Goal: Complete application form

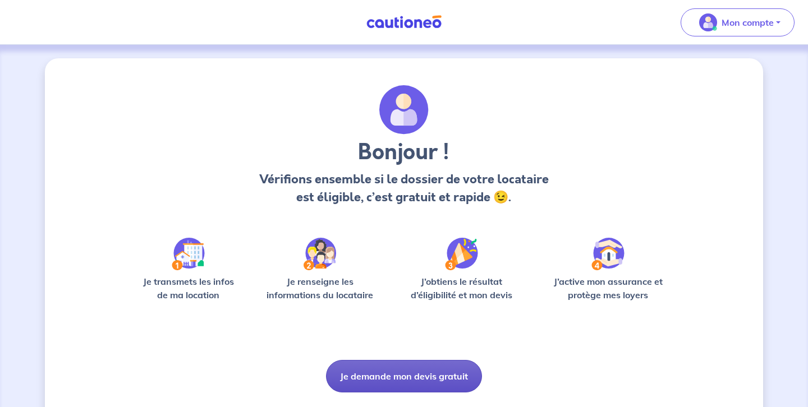
click at [417, 376] on button "Je demande mon devis gratuit" at bounding box center [404, 376] width 156 height 33
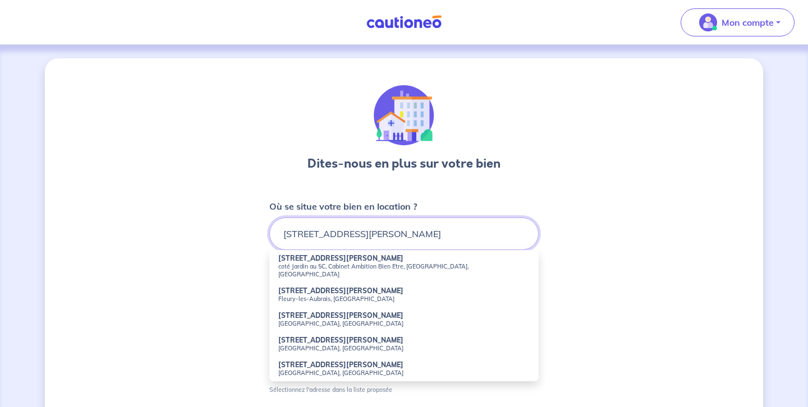
click at [331, 236] on input "[STREET_ADDRESS][PERSON_NAME]" at bounding box center [403, 234] width 269 height 33
click at [372, 236] on input "[STREET_ADDRESS][PERSON_NAME]" at bounding box center [403, 234] width 269 height 33
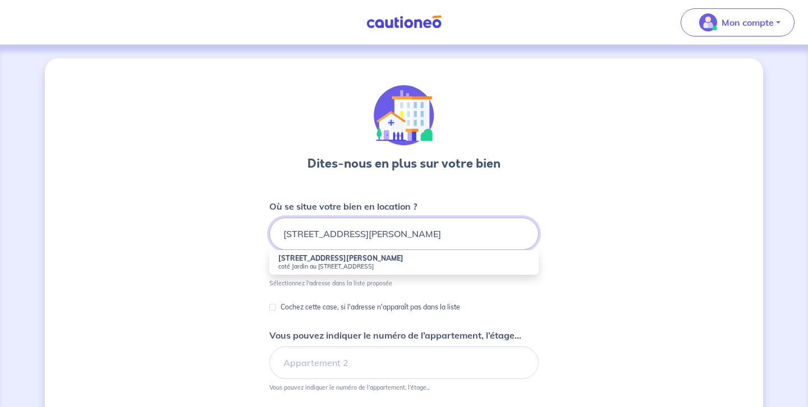
type input "[STREET_ADDRESS][PERSON_NAME]"
click at [275, 308] on input "Cochez cette case, si l'adresse n'apparaît pas dans la liste" at bounding box center [272, 307] width 7 height 7
checkbox input "true"
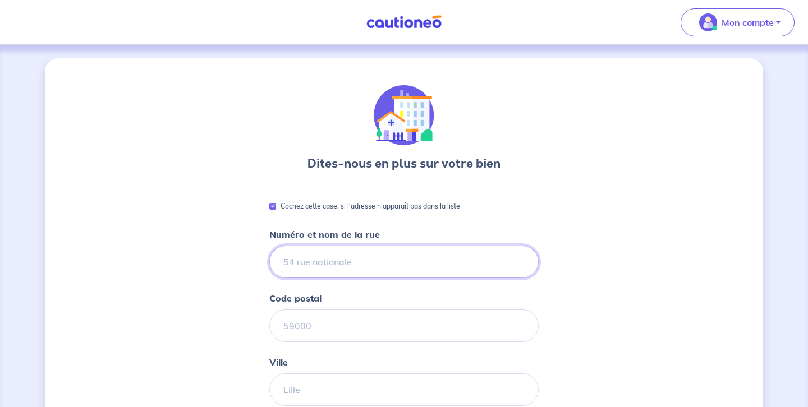
click at [285, 262] on input "Numéro et nom de la rue" at bounding box center [403, 262] width 269 height 33
type input "[STREET_ADDRESS][PERSON_NAME]"
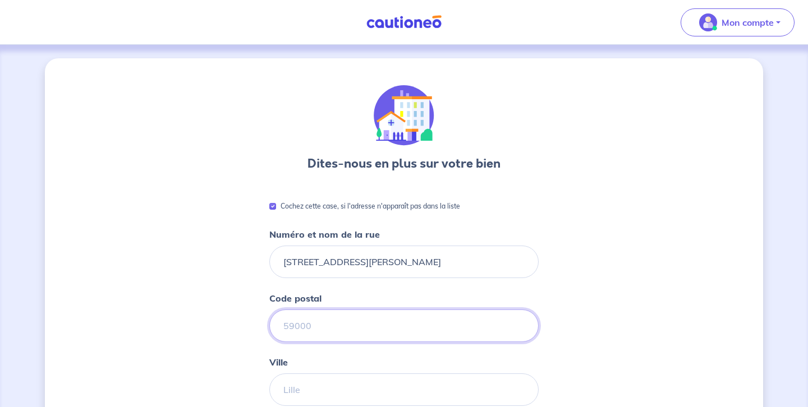
click at [288, 325] on input "Code postal" at bounding box center [403, 326] width 269 height 33
type input "21000"
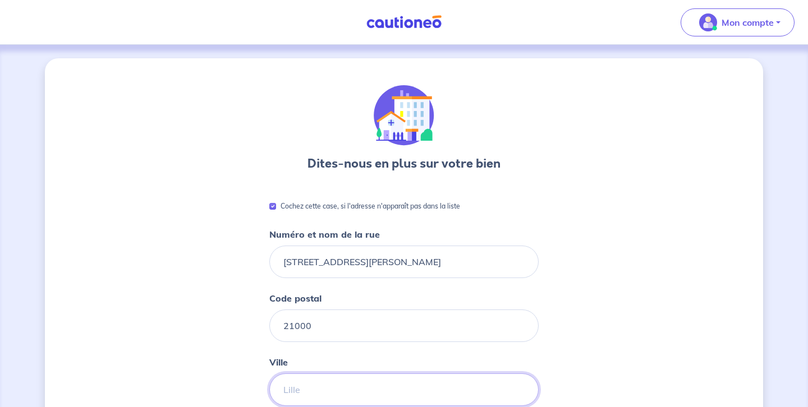
click at [283, 390] on input "Ville" at bounding box center [403, 389] width 269 height 33
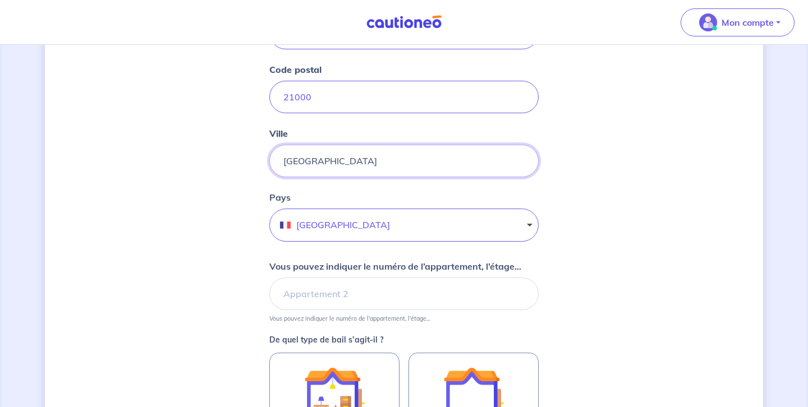
scroll to position [237, 0]
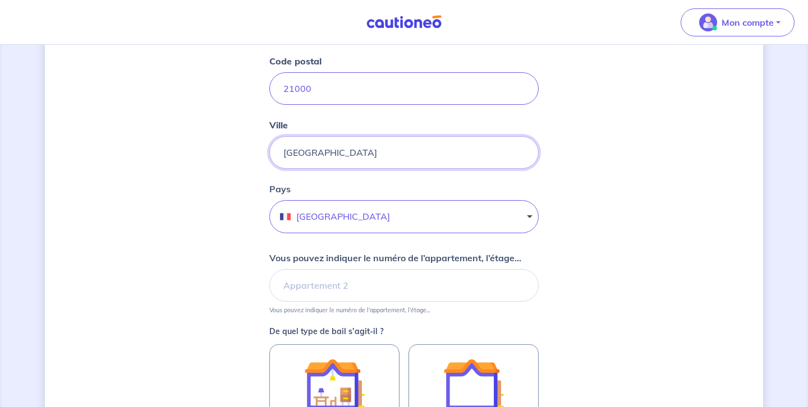
type input "[GEOGRAPHIC_DATA]"
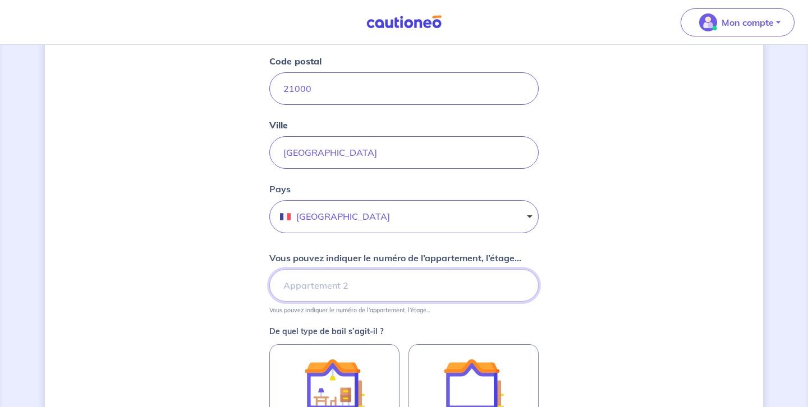
click at [282, 285] on input "Vous pouvez indiquer le numéro de l’appartement, l’étage..." at bounding box center [403, 285] width 269 height 33
type input "Appartement 90 Rez de Chaussée"
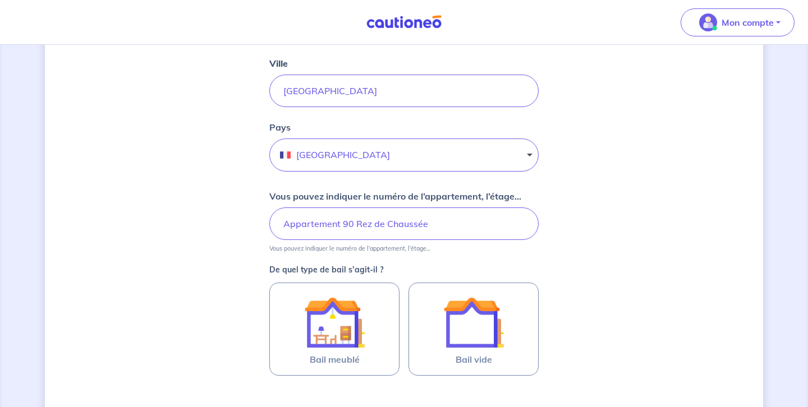
scroll to position [301, 0]
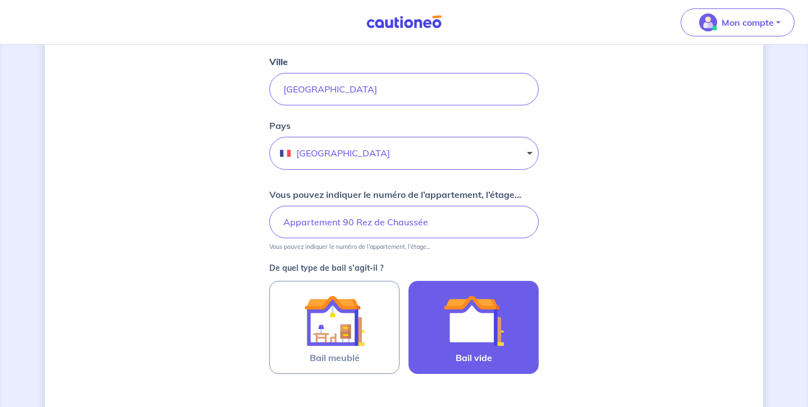
click at [475, 326] on img at bounding box center [473, 320] width 61 height 61
click at [0, 0] on input "Bail vide" at bounding box center [0, 0] width 0 height 0
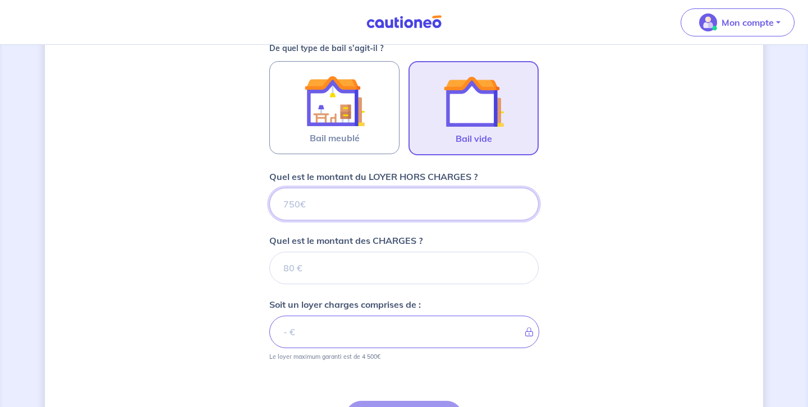
scroll to position [573, 0]
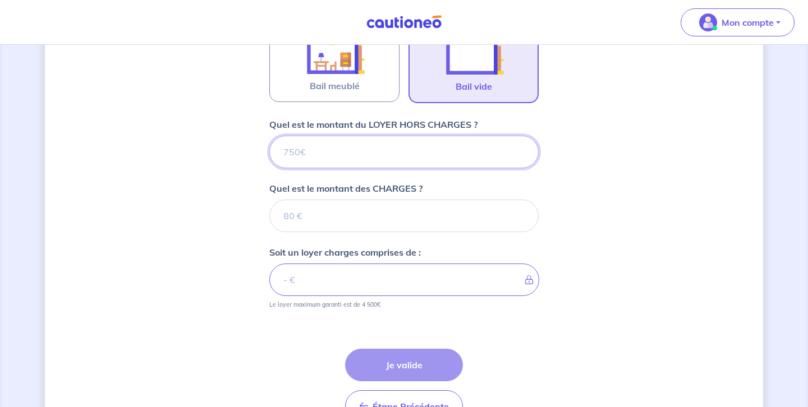
type input "8"
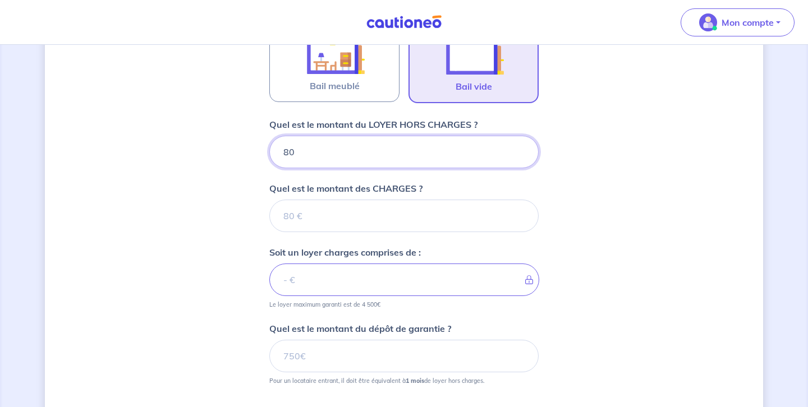
type input "800"
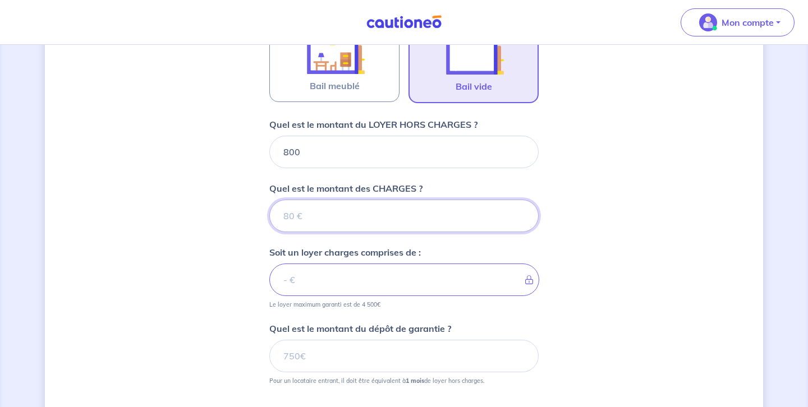
click at [283, 218] on input "Quel est le montant des CHARGES ?" at bounding box center [403, 216] width 269 height 33
type input "1"
type input "801"
type input "130"
type input "930"
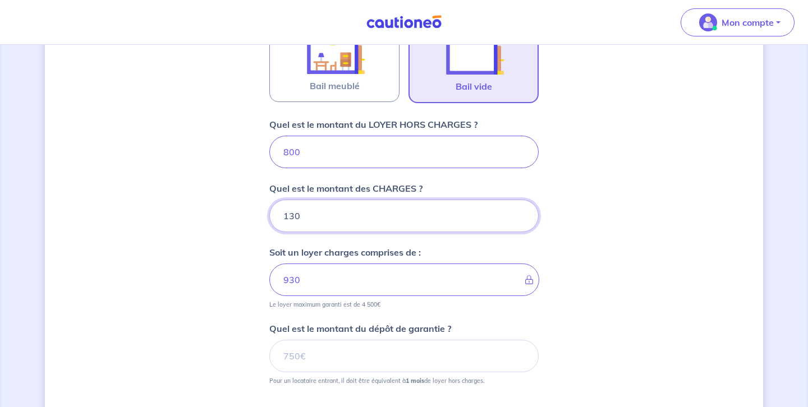
type input "130"
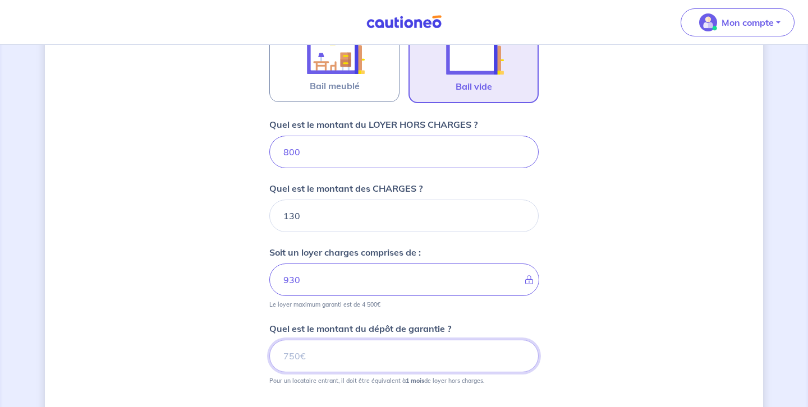
click at [284, 357] on input "Quel est le montant du dépôt de garantie ?" at bounding box center [403, 356] width 269 height 33
type input "800"
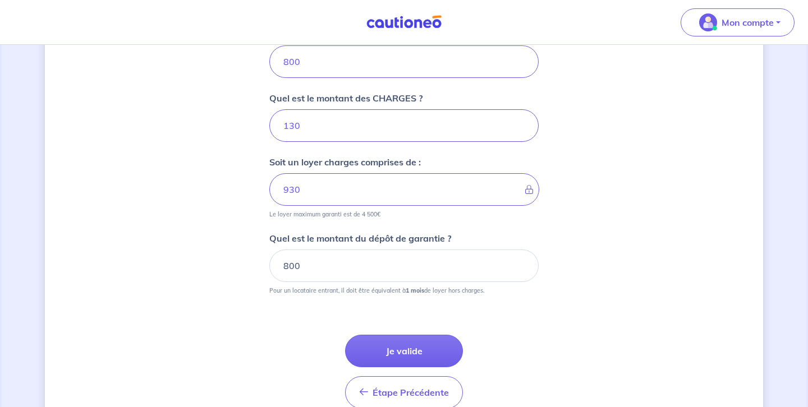
scroll to position [664, 0]
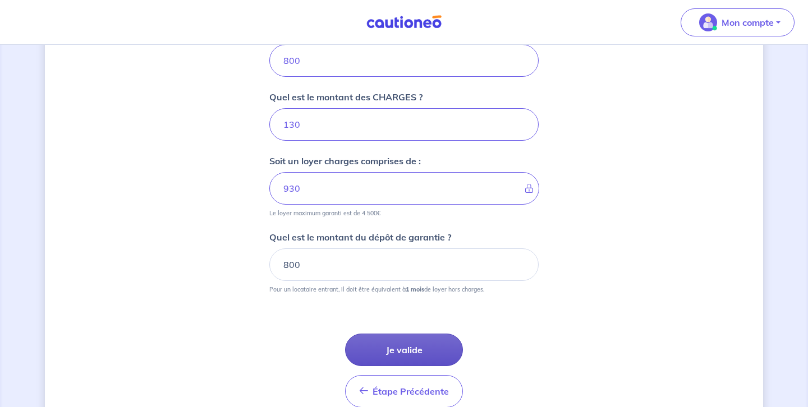
click at [413, 344] on button "Je valide" at bounding box center [404, 350] width 118 height 33
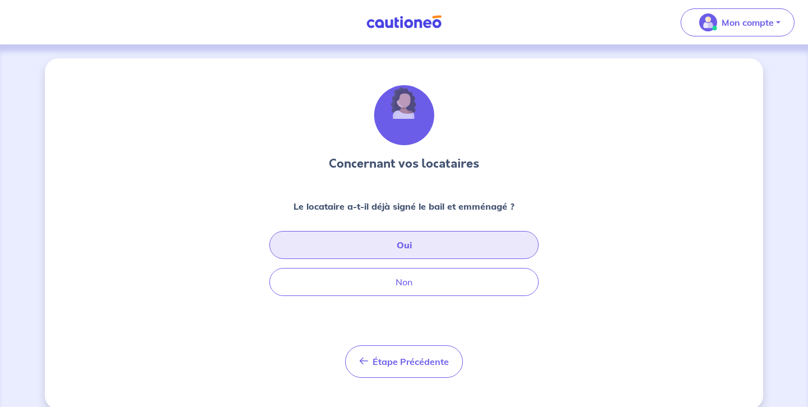
click at [413, 246] on button "Oui" at bounding box center [403, 245] width 269 height 28
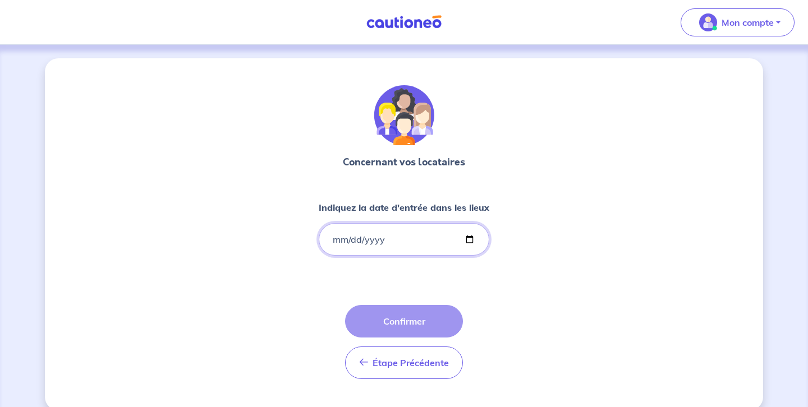
click at [332, 239] on input "Indiquez la date d'entrée dans les lieux" at bounding box center [404, 239] width 170 height 33
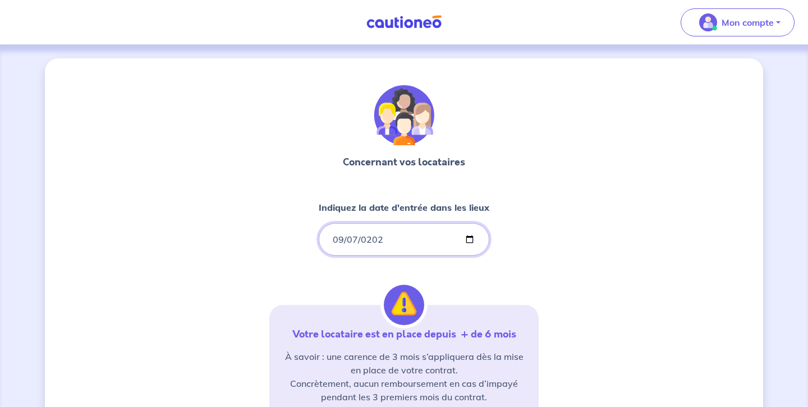
type input "[DATE]"
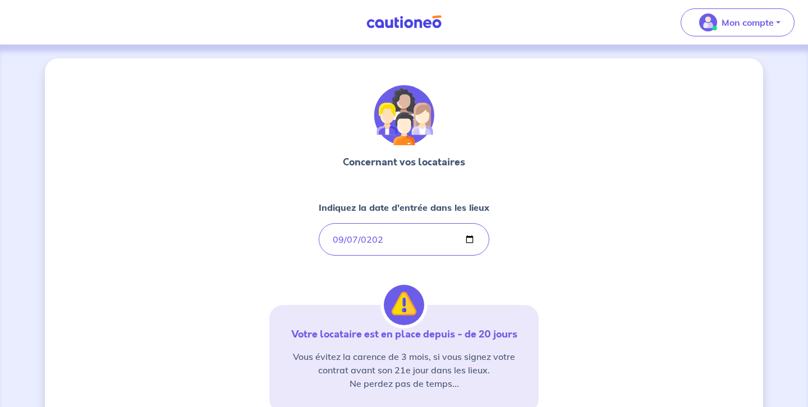
click at [515, 264] on div "Concernant vos locataires Indiquez la date d'entrée dans les lieux [DATE] Votre…" at bounding box center [403, 315] width 269 height 460
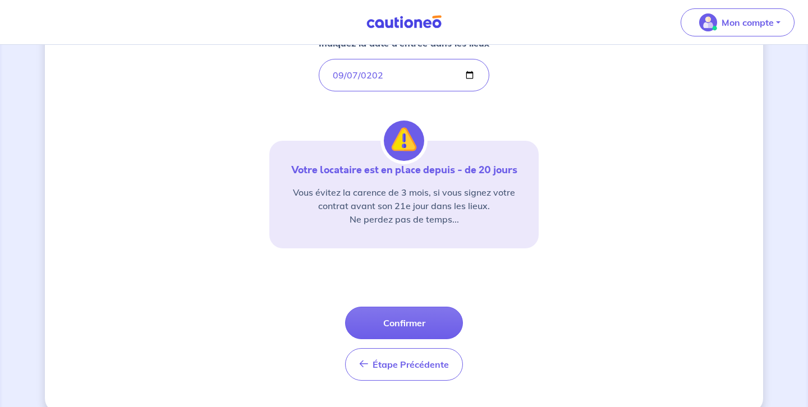
scroll to position [183, 0]
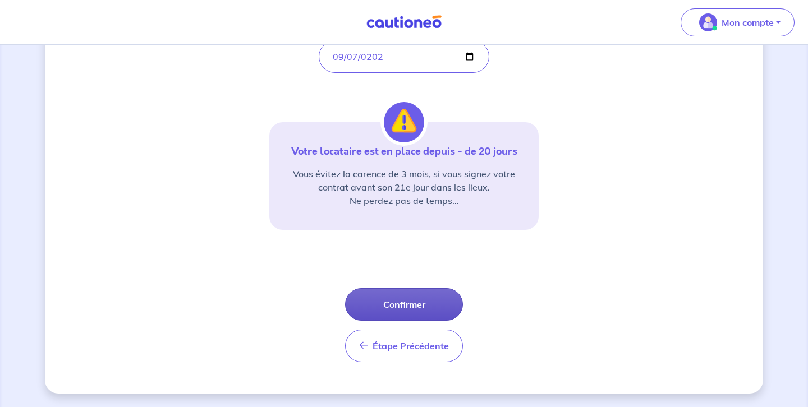
click at [408, 305] on button "Confirmer" at bounding box center [404, 304] width 118 height 33
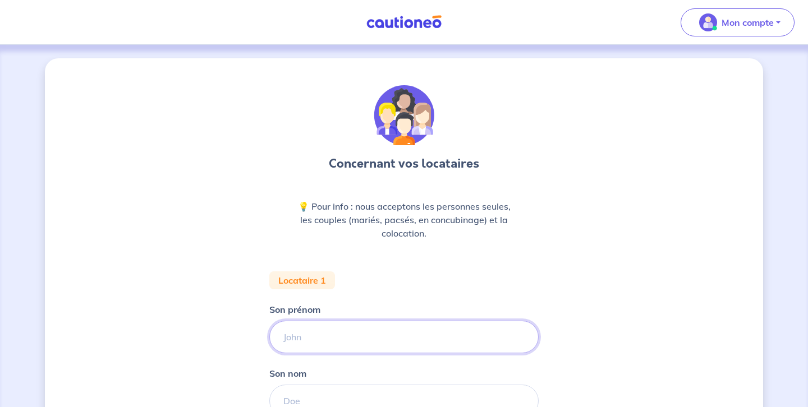
click at [283, 337] on input "Son prénom" at bounding box center [403, 337] width 269 height 33
type input "[PERSON_NAME]"
click at [290, 398] on input "Son nom" at bounding box center [403, 401] width 269 height 33
type input "Palanchinii"
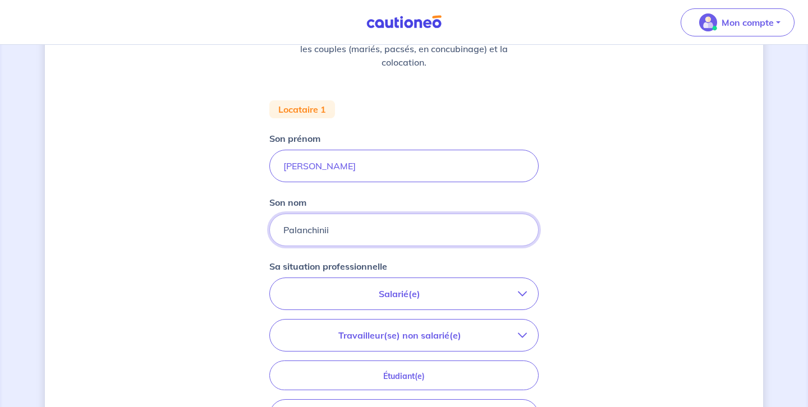
scroll to position [178, 0]
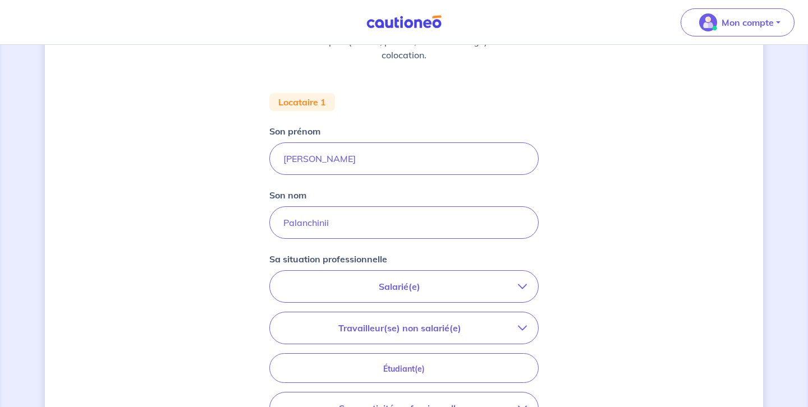
click at [406, 288] on p "Salarié(e)" at bounding box center [399, 286] width 237 height 13
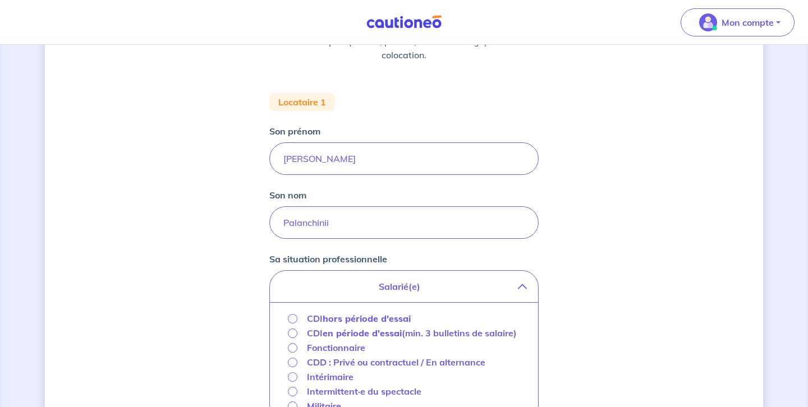
click at [384, 320] on strong "hors période d'essai" at bounding box center [366, 318] width 88 height 11
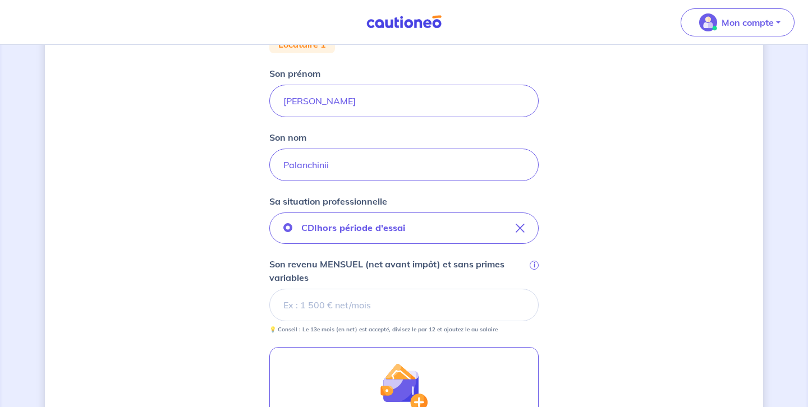
scroll to position [241, 0]
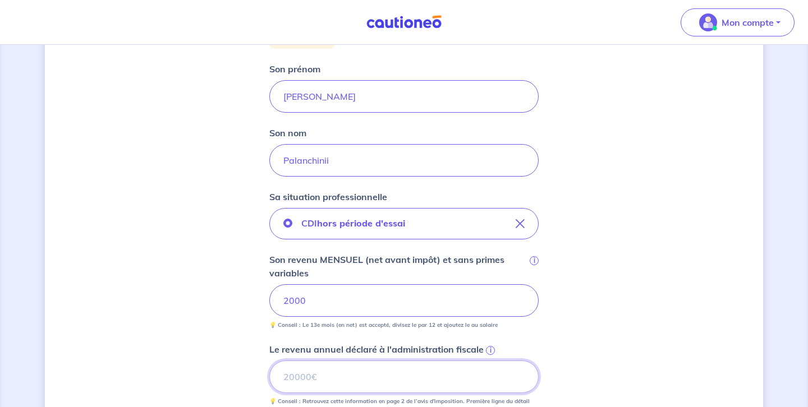
click at [283, 379] on input "Le revenu annuel déclaré à l'administration fiscale i" at bounding box center [403, 377] width 269 height 33
type input "24000"
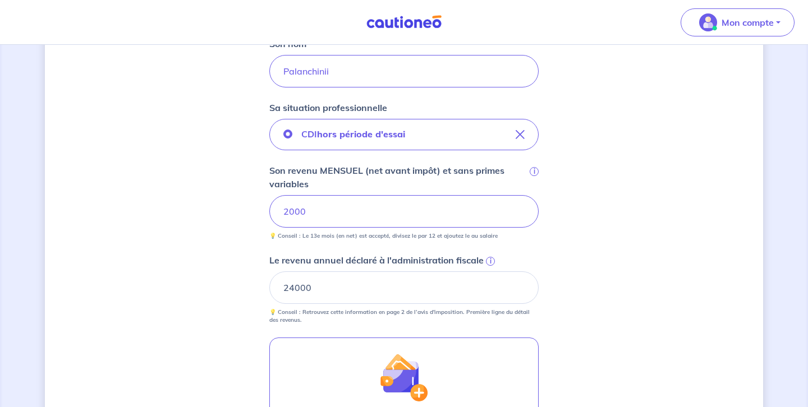
scroll to position [354, 0]
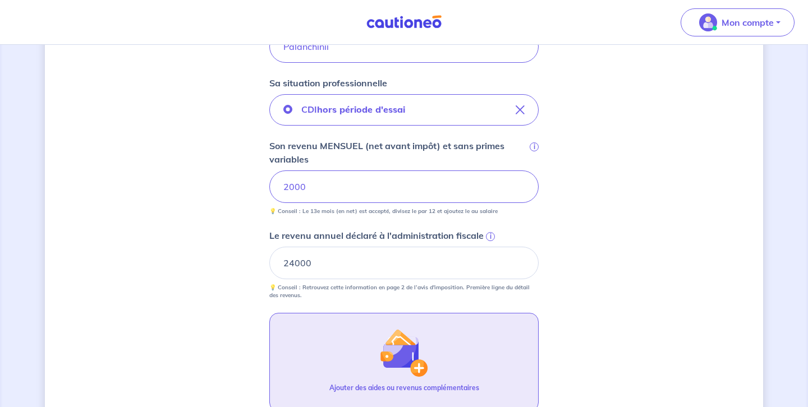
click at [278, 392] on button "Ajouter des aides ou revenus complémentaires" at bounding box center [403, 362] width 269 height 99
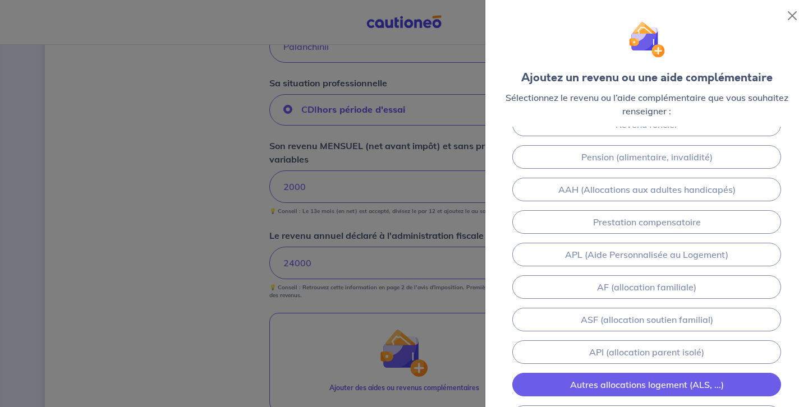
scroll to position [0, 0]
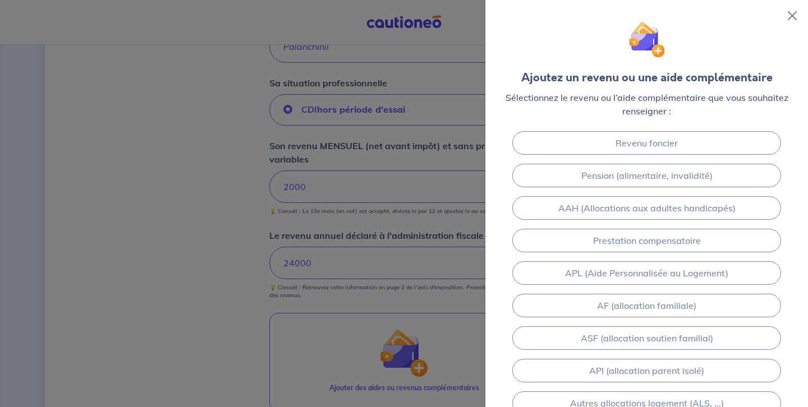
click at [419, 368] on div at bounding box center [404, 203] width 808 height 407
click at [792, 15] on button "Close" at bounding box center [792, 16] width 18 height 18
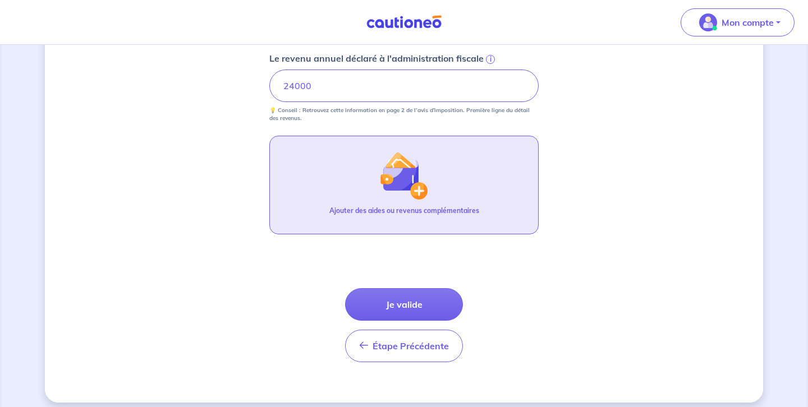
scroll to position [533, 0]
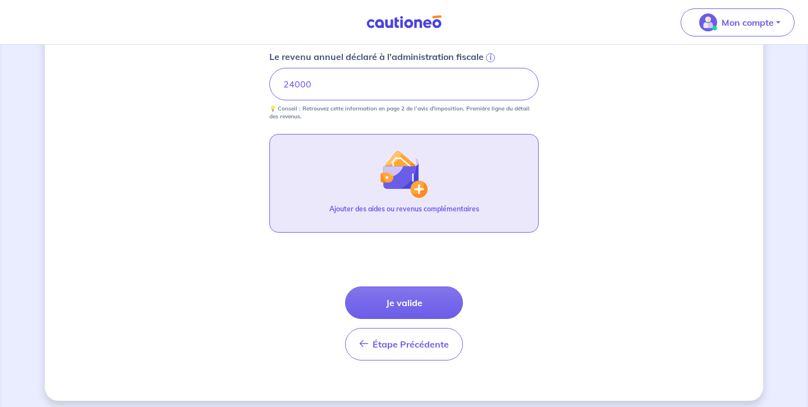
click at [417, 187] on img "button" at bounding box center [404, 174] width 48 height 48
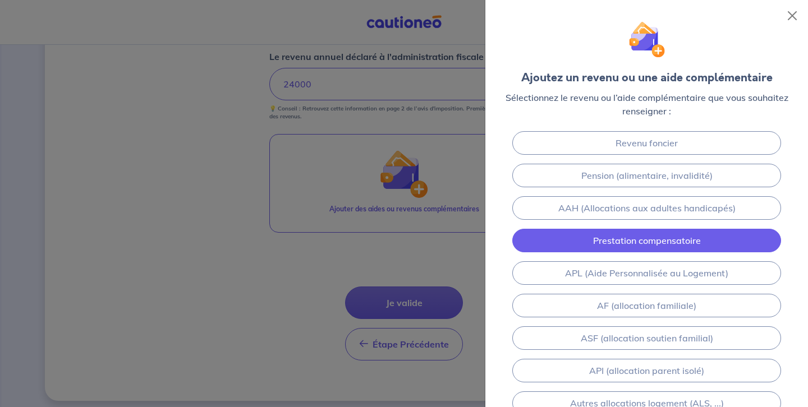
click at [646, 242] on link "Prestation compensatoire" at bounding box center [646, 241] width 269 height 24
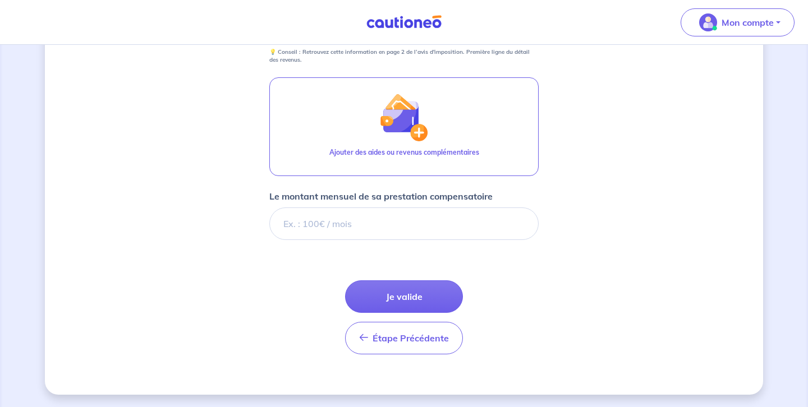
scroll to position [591, 0]
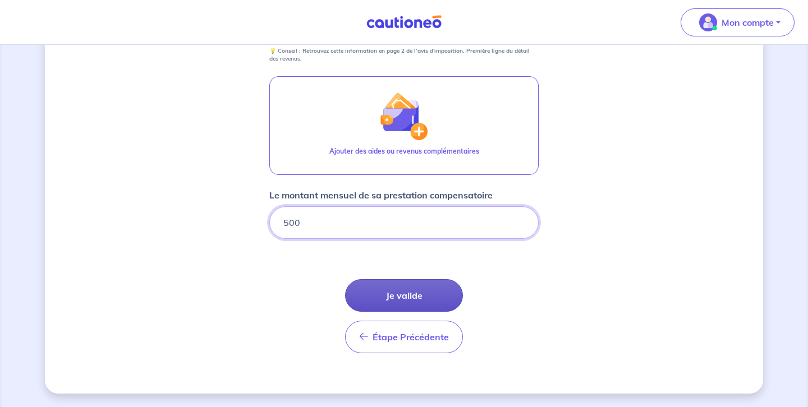
type input "500"
click at [405, 294] on button "Je valide" at bounding box center [404, 295] width 118 height 33
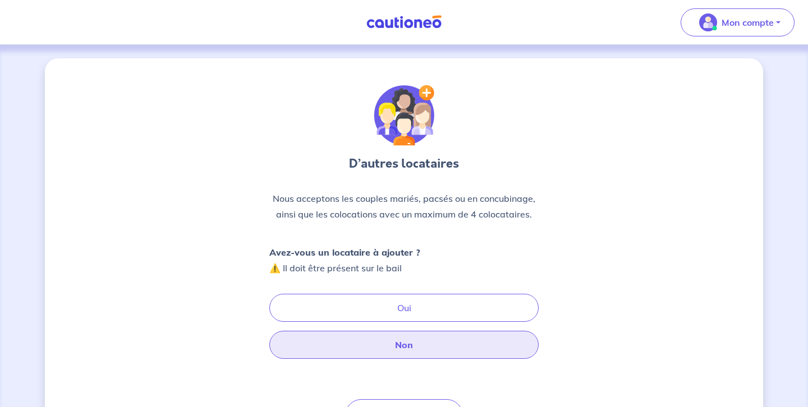
click at [407, 349] on button "Non" at bounding box center [403, 345] width 269 height 28
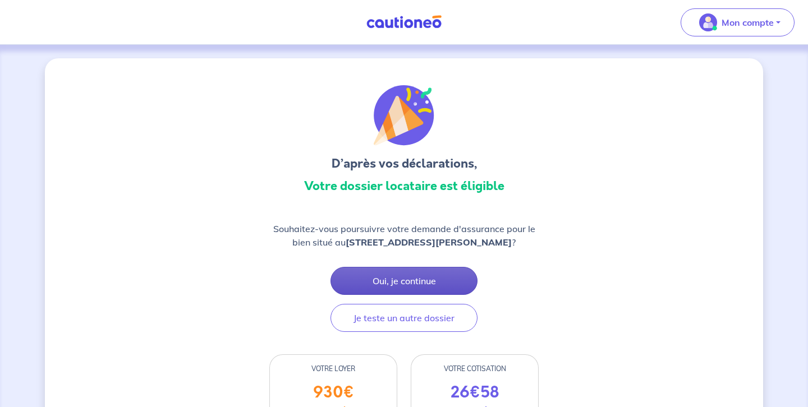
click at [408, 279] on button "Oui, je continue" at bounding box center [403, 281] width 147 height 28
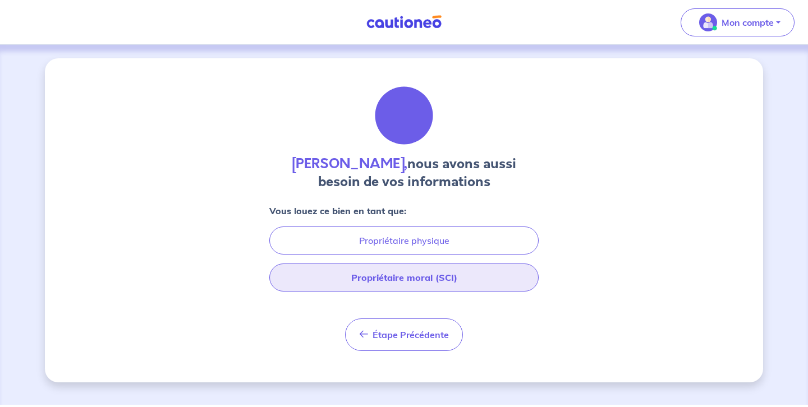
click at [403, 275] on button "Propriétaire moral (SCI)" at bounding box center [403, 278] width 269 height 28
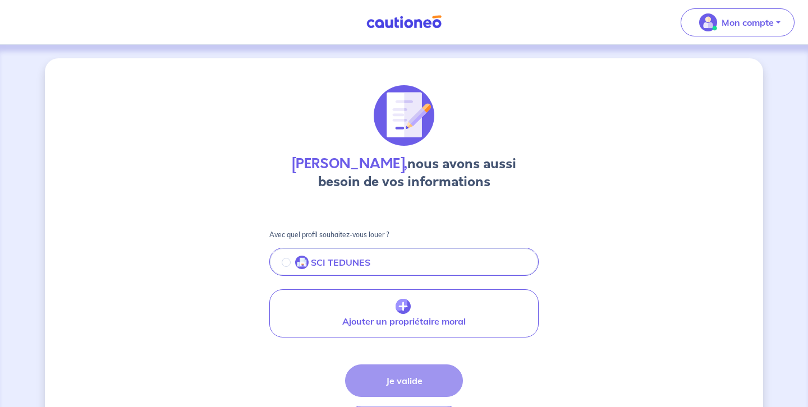
click at [409, 381] on div "Étape Précédente Précédent Je valide Je valide" at bounding box center [404, 402] width 118 height 74
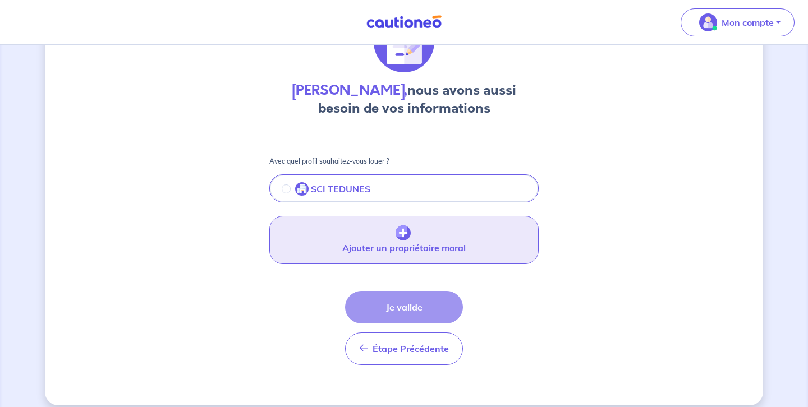
scroll to position [85, 0]
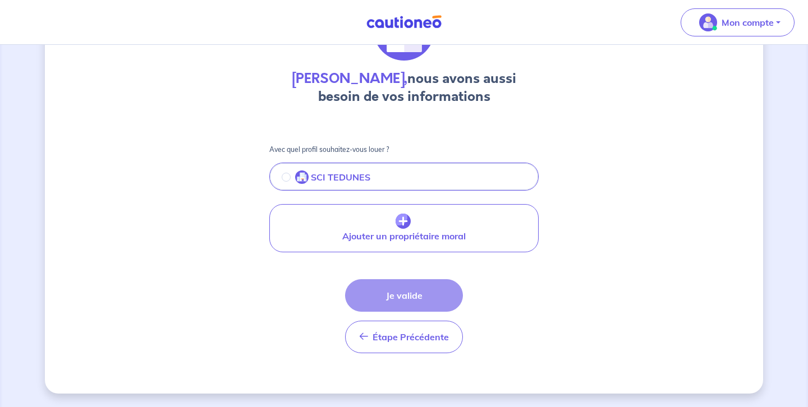
click at [408, 298] on div "Étape Précédente Précédent Je valide Je valide" at bounding box center [404, 316] width 118 height 74
click at [285, 177] on input "radio" at bounding box center [286, 177] width 9 height 9
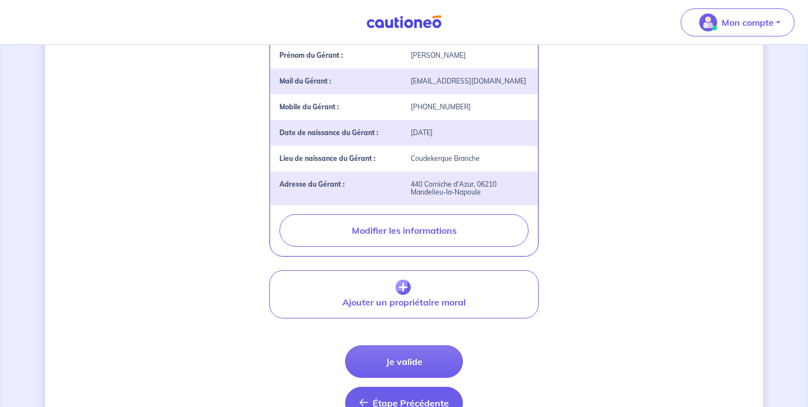
scroll to position [311, 0]
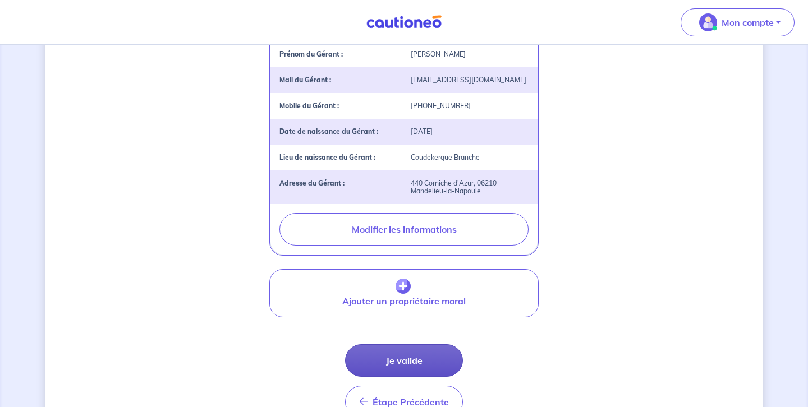
click at [407, 359] on button "Je valide" at bounding box center [404, 360] width 118 height 33
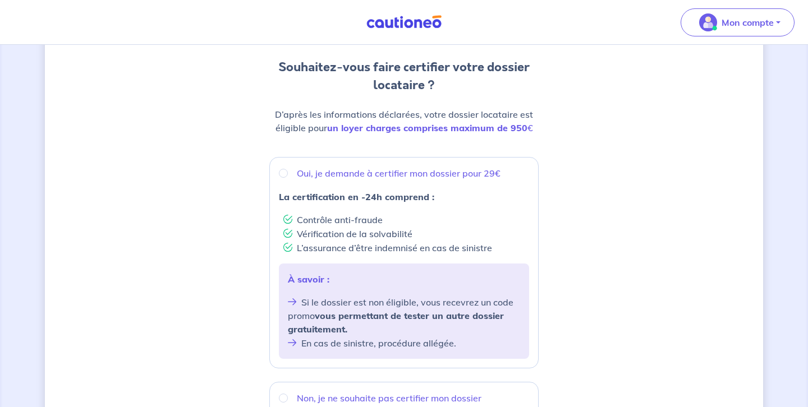
scroll to position [119, 0]
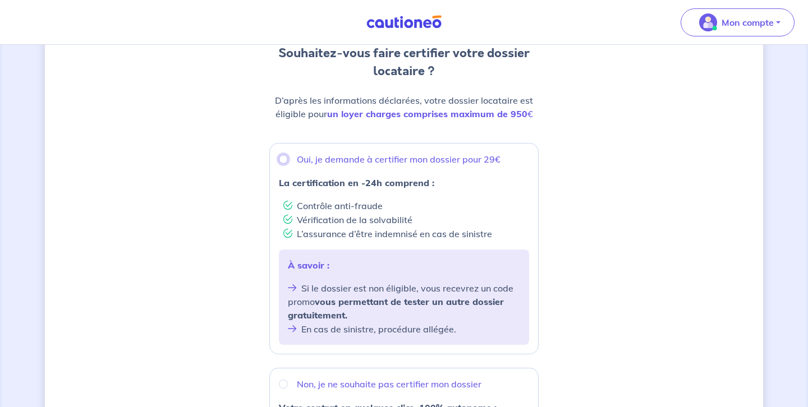
click at [283, 159] on input "Oui, je demande à certifier mon dossier pour 29€" at bounding box center [283, 159] width 9 height 9
radio input "true"
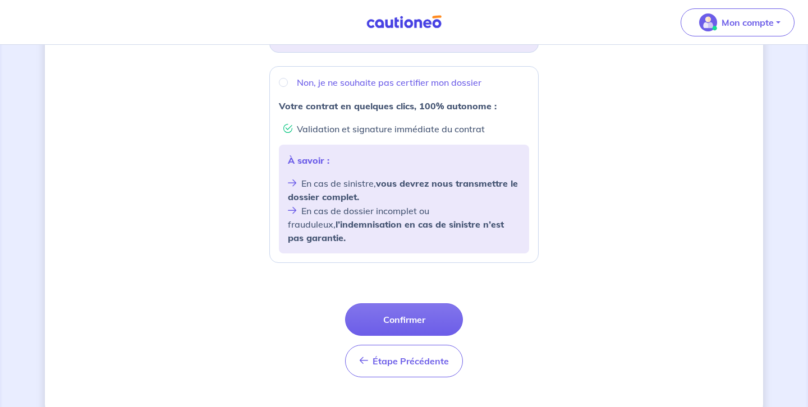
scroll to position [432, 0]
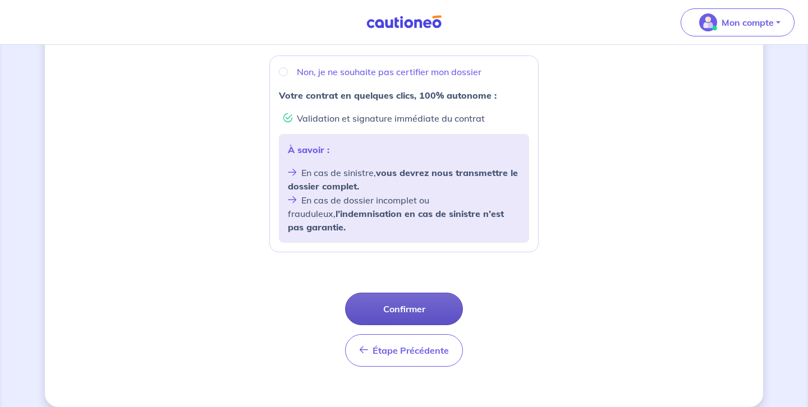
click at [404, 296] on button "Confirmer" at bounding box center [404, 309] width 118 height 33
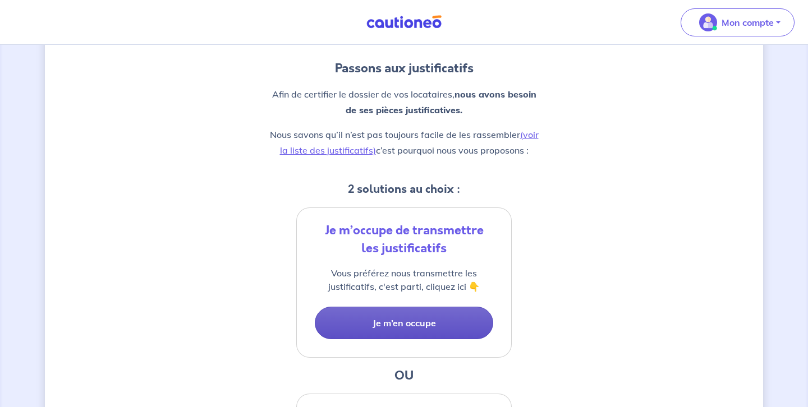
scroll to position [109, 0]
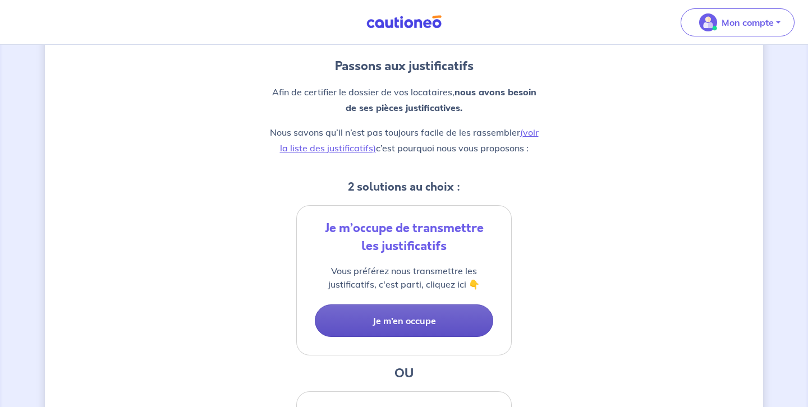
click at [400, 316] on button "Je m’en occupe" at bounding box center [404, 321] width 178 height 33
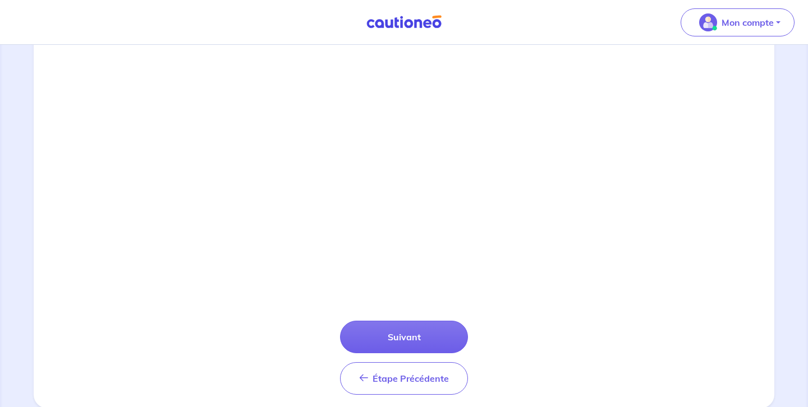
scroll to position [396, 0]
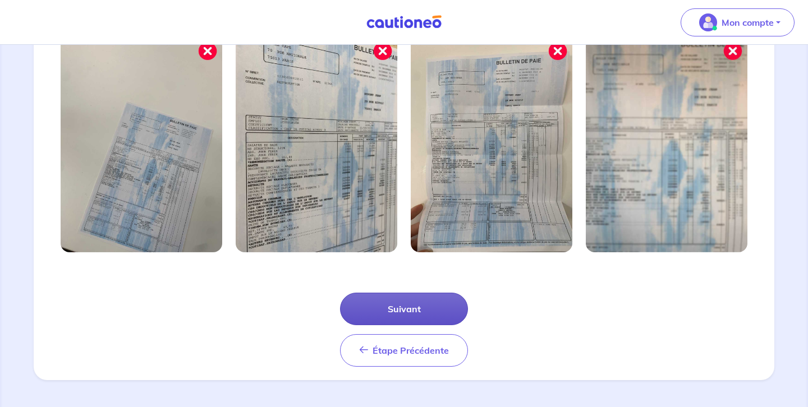
click at [407, 317] on button "Suivant" at bounding box center [404, 309] width 128 height 33
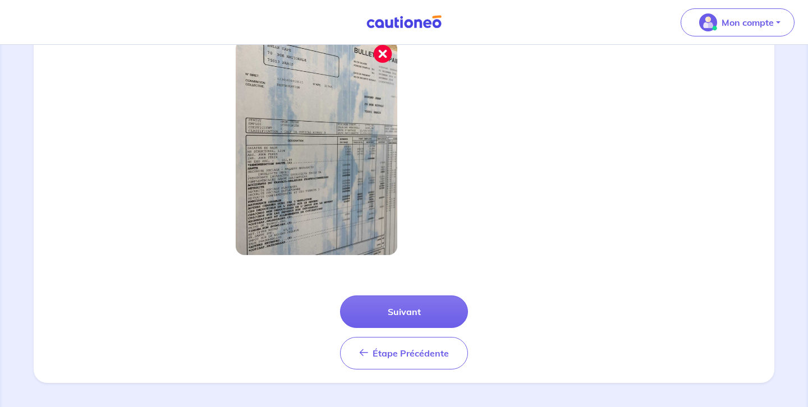
scroll to position [342, 0]
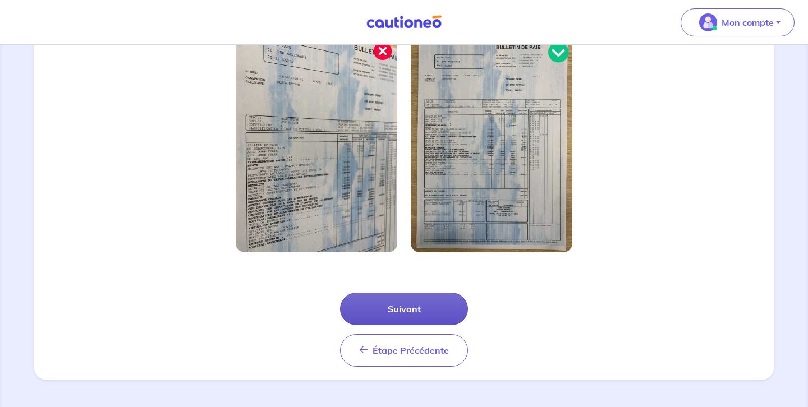
click at [409, 310] on button "Suivant" at bounding box center [404, 309] width 128 height 33
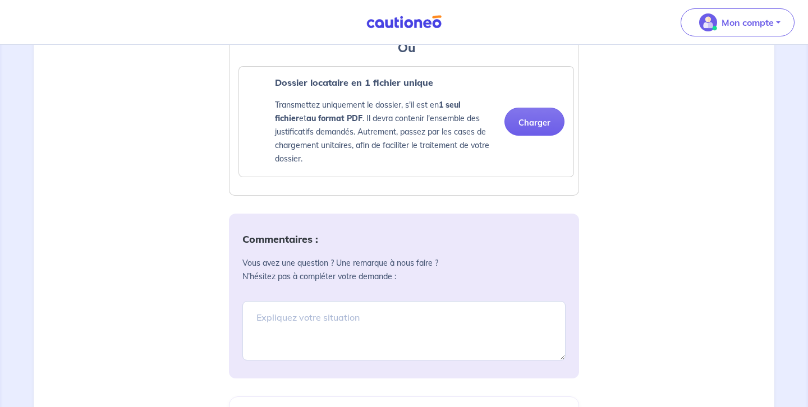
scroll to position [945, 0]
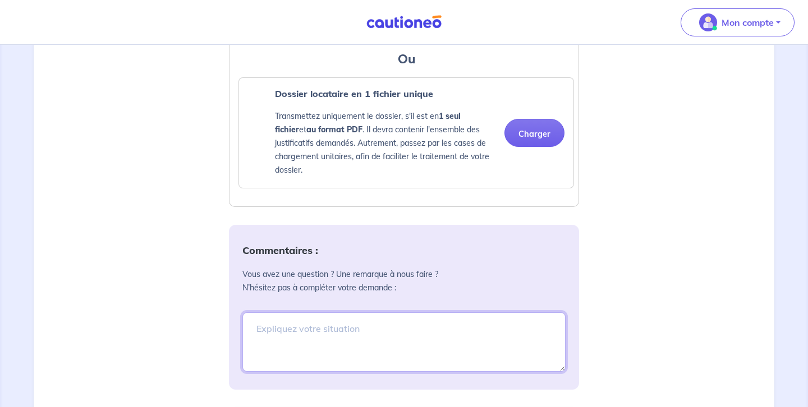
click at [251, 340] on textarea at bounding box center [403, 341] width 323 height 59
type textarea "j"
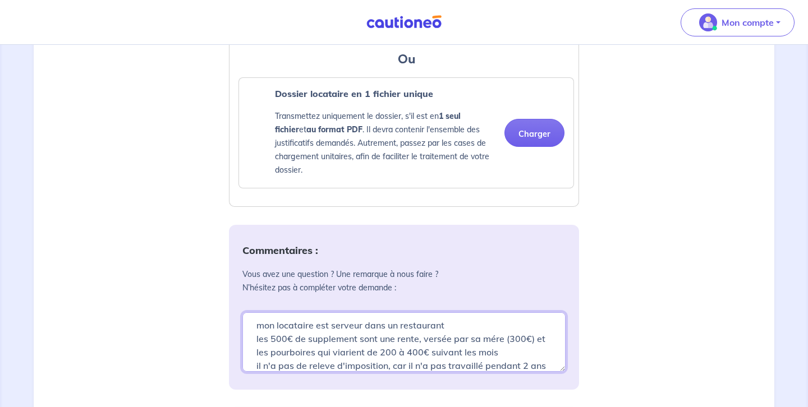
scroll to position [17, 0]
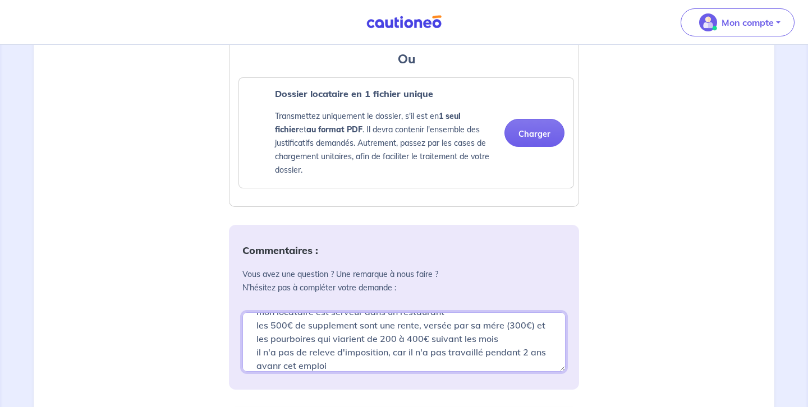
click at [282, 372] on textarea "mon locataire est serveur dans un restaurant les 500€ de supplement sont une re…" at bounding box center [403, 341] width 323 height 59
click at [326, 372] on textarea "mon locataire est serveur dans un restaurant les 500€ de supplement sont une re…" at bounding box center [403, 341] width 323 height 59
click at [334, 366] on textarea "mon locataire est serveur dans un restaurant les 500€ de supplement sont une re…" at bounding box center [403, 341] width 323 height 59
click at [340, 353] on textarea "mon locataire est serveur dans un restaurant les 500€ de supplement sont une re…" at bounding box center [403, 341] width 323 height 59
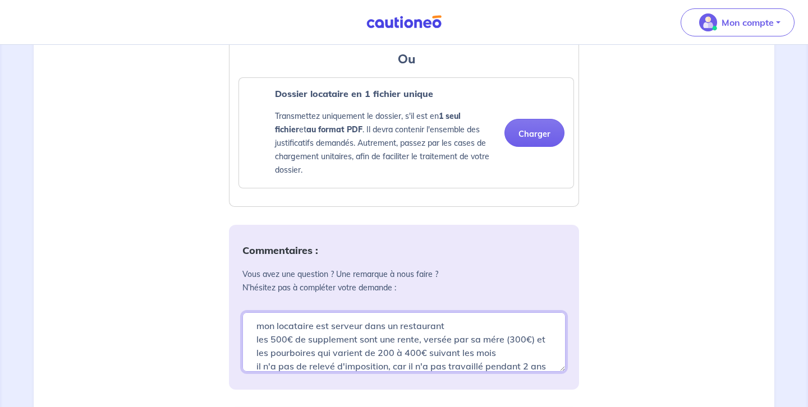
scroll to position [2, 0]
click at [335, 354] on textarea "mon locataire est serveur dans un restaurant les 500€ de supplement sont une re…" at bounding box center [403, 341] width 323 height 59
click at [493, 354] on textarea "mon locataire est serveur dans un restaurant les 500€ de supplément sont une re…" at bounding box center [403, 341] width 323 height 59
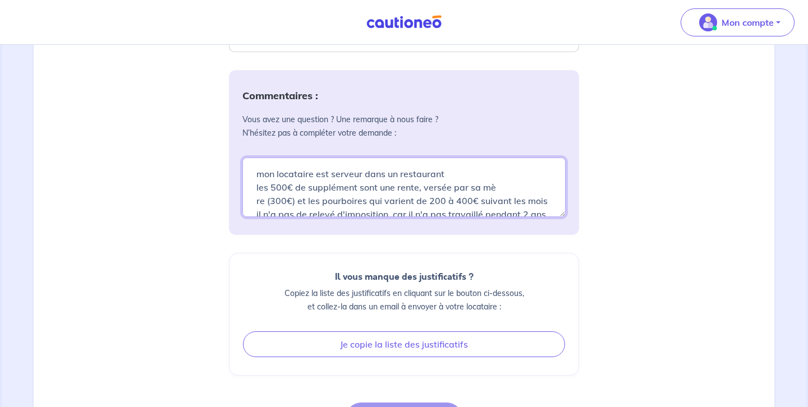
scroll to position [1210, 0]
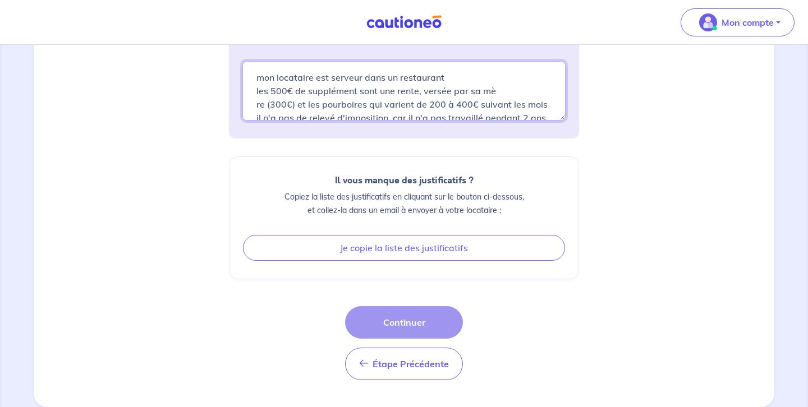
type textarea "mon locataire est serveur dans un restaurant les 500€ de supplément sont une re…"
click at [403, 320] on div "Étape Précédente Étape Précédente Continuer" at bounding box center [404, 343] width 118 height 74
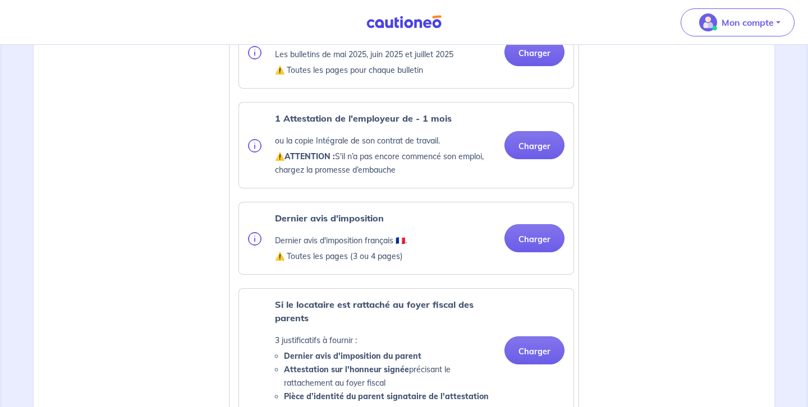
scroll to position [484, 0]
click at [255, 154] on img at bounding box center [254, 146] width 13 height 13
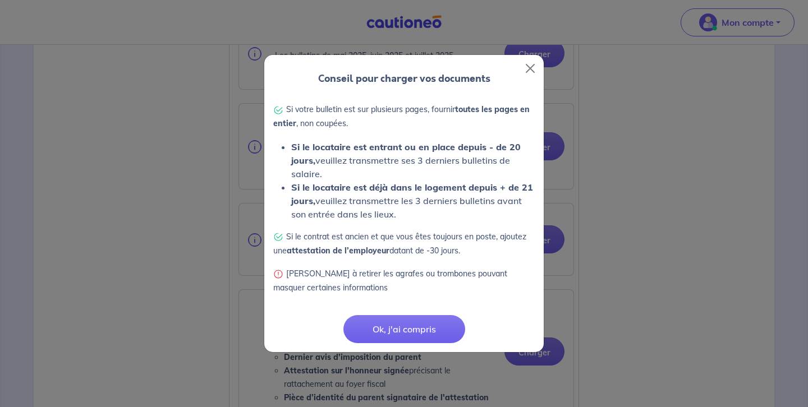
click at [255, 159] on div "Conseil pour charger vos documents Si votre bulletin est sur plusieurs pages, f…" at bounding box center [404, 203] width 808 height 407
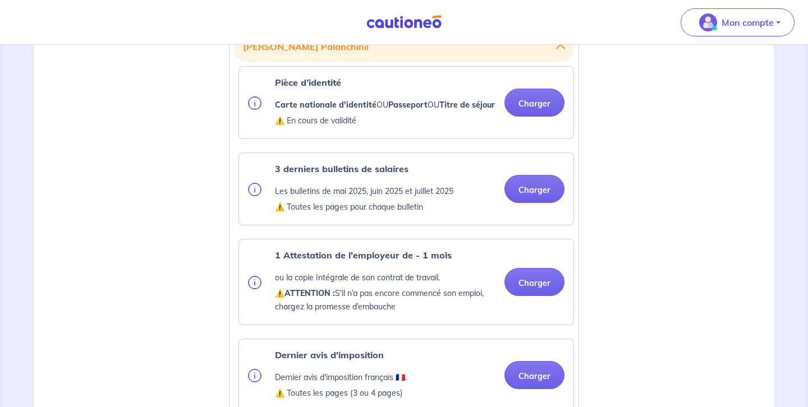
scroll to position [350, 0]
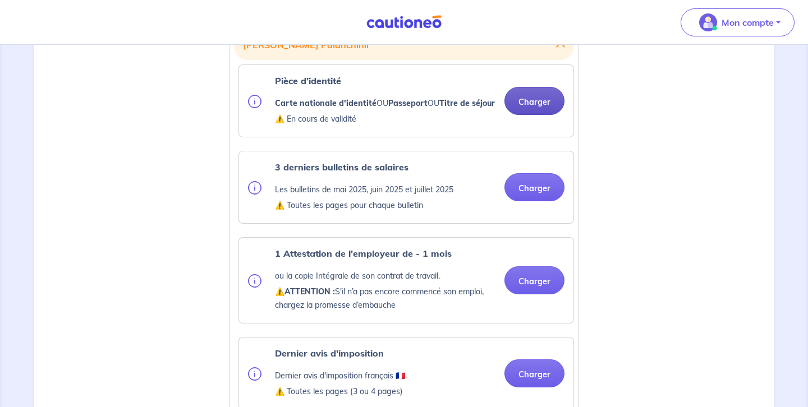
click at [534, 109] on button "Charger" at bounding box center [534, 101] width 60 height 28
